Goal: Find contact information: Obtain details needed to contact an individual or organization

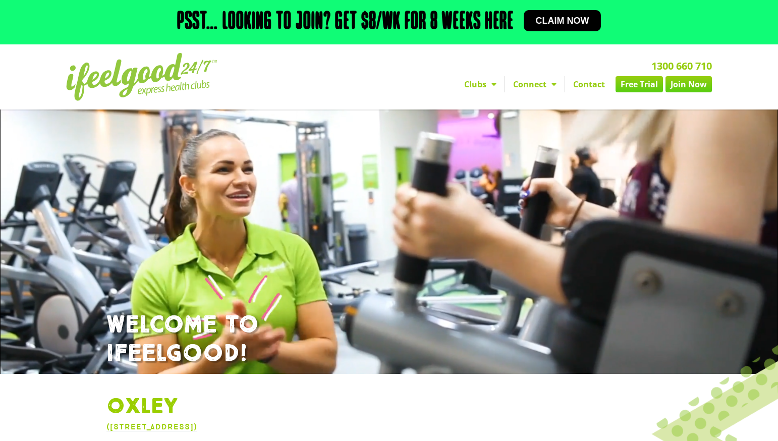
click at [588, 86] on link "Contact" at bounding box center [589, 84] width 48 height 16
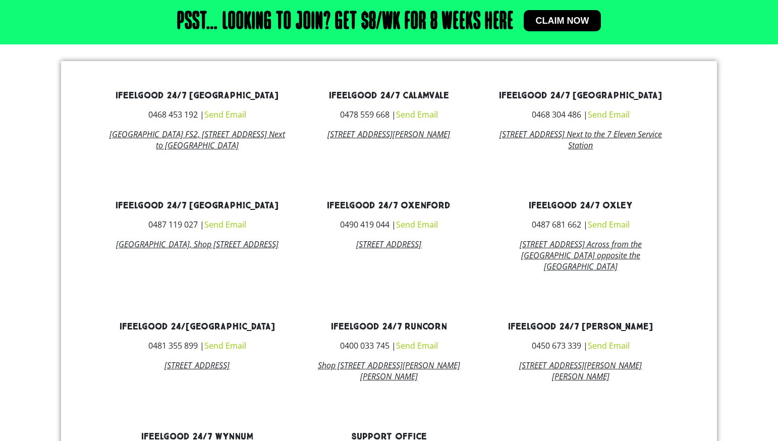
scroll to position [493, 0]
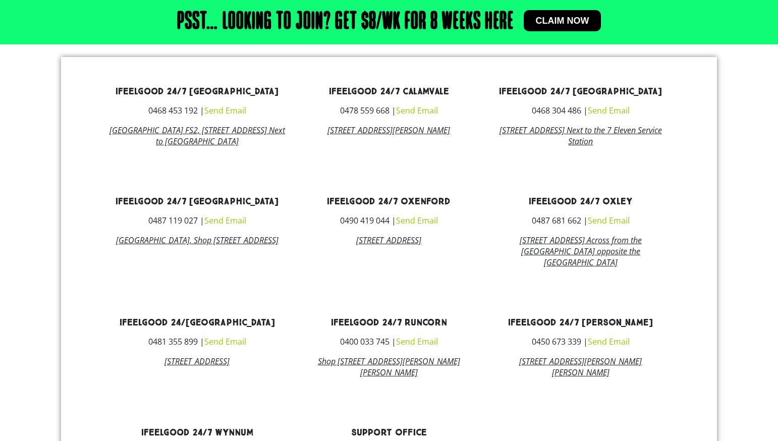
click at [611, 226] on link "Send Email" at bounding box center [609, 220] width 42 height 11
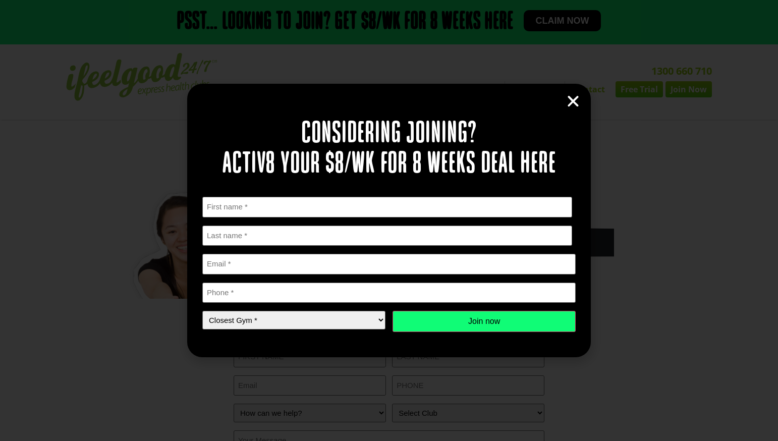
click at [571, 99] on icon "Close" at bounding box center [573, 101] width 15 height 15
